Goal: Information Seeking & Learning: Learn about a topic

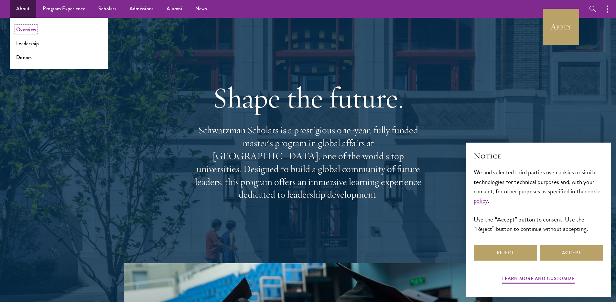
click at [27, 29] on link "Overview" at bounding box center [26, 29] width 20 height 7
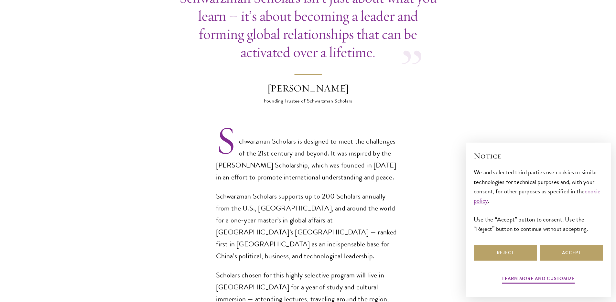
scroll to position [399, 0]
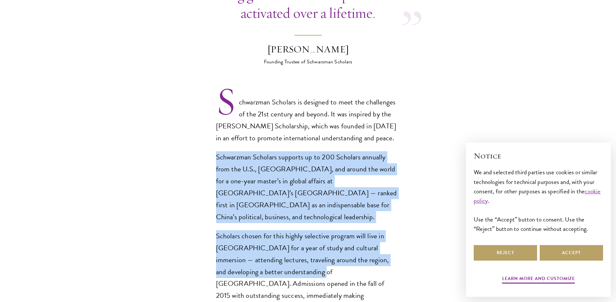
drag, startPoint x: 284, startPoint y: 243, endPoint x: 209, endPoint y: 132, distance: 133.7
click at [209, 132] on section "Opportunity in [GEOGRAPHIC_DATA] Gain firsthand experience in [GEOGRAPHIC_DATA]…" at bounding box center [308, 252] width 616 height 841
copy div "Schwarzman Scholars supports up to 200 Scholars annually from the U.S., [GEOGRA…"
click at [178, 176] on section "Opportunity in [GEOGRAPHIC_DATA] Gain firsthand experience in [GEOGRAPHIC_DATA]…" at bounding box center [308, 252] width 616 height 841
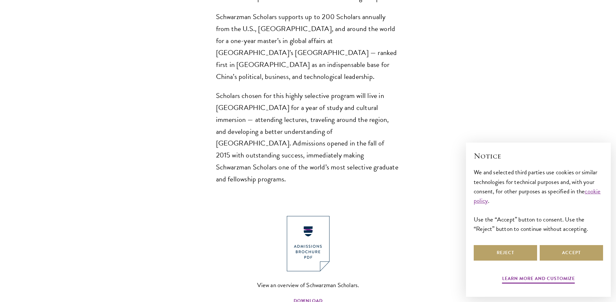
scroll to position [582, 0]
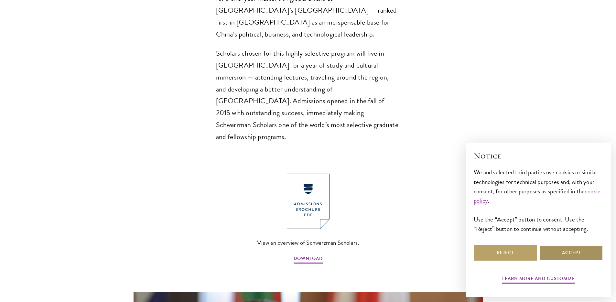
click at [578, 256] on button "Accept" at bounding box center [571, 253] width 63 height 16
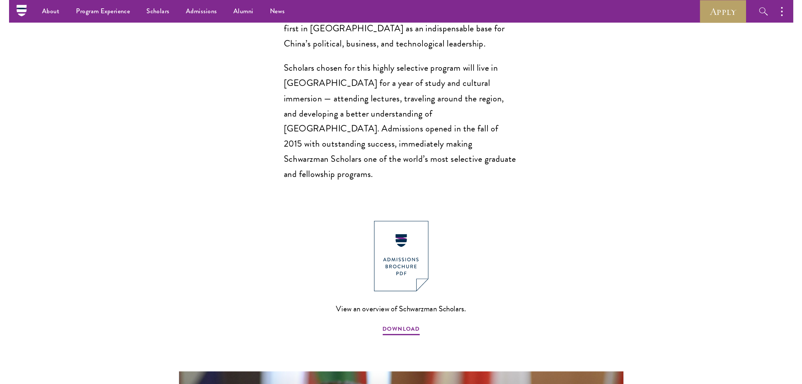
scroll to position [0, 0]
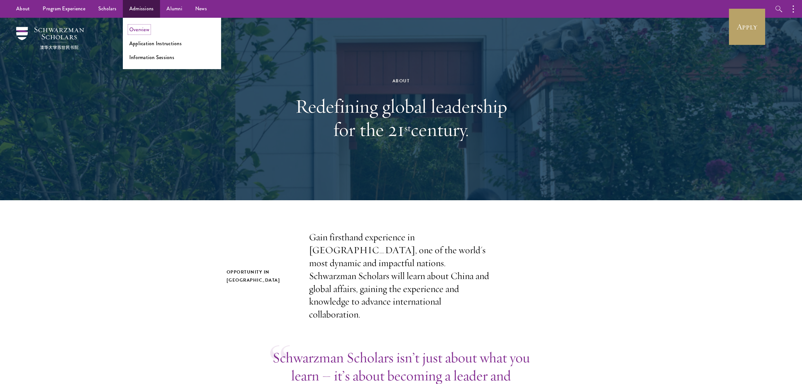
click at [139, 31] on link "Overview" at bounding box center [139, 29] width 20 height 7
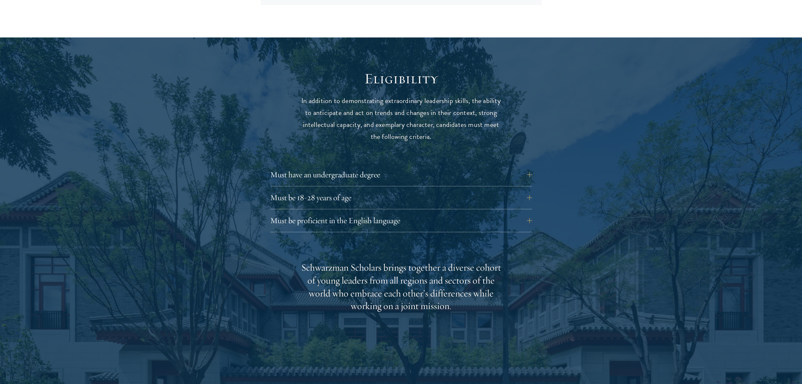
scroll to position [814, 0]
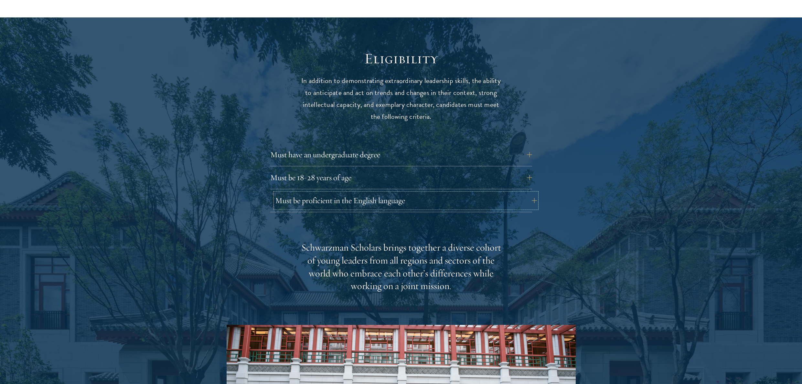
click at [336, 199] on button "Must be proficient in the English language" at bounding box center [406, 201] width 262 height 16
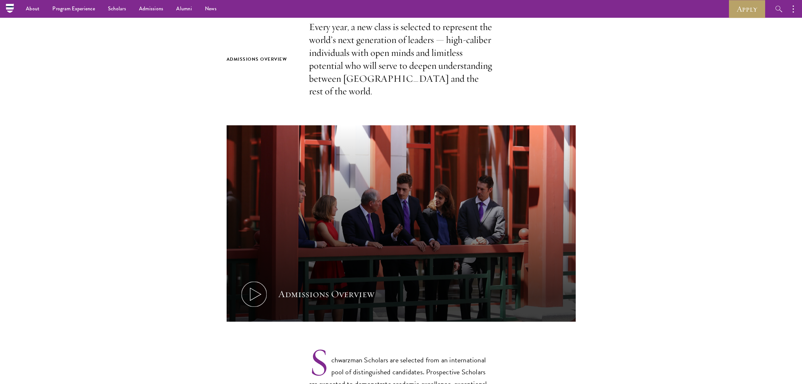
scroll to position [0, 0]
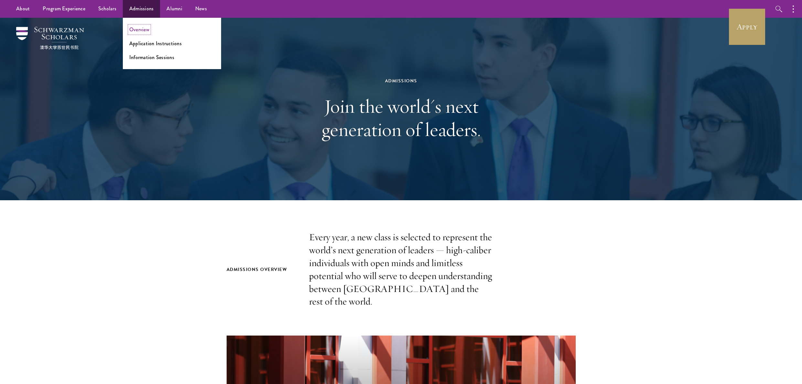
click at [145, 30] on link "Overview" at bounding box center [139, 29] width 20 height 7
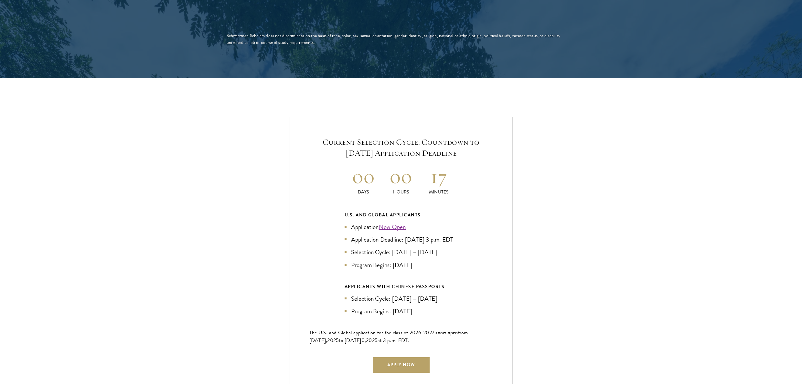
scroll to position [1289, 0]
